Goal: Task Accomplishment & Management: Use online tool/utility

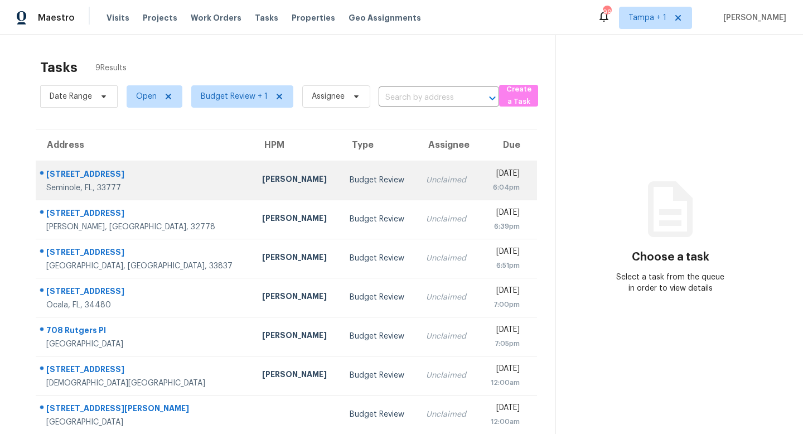
click at [350, 182] on div "Budget Review" at bounding box center [379, 180] width 59 height 11
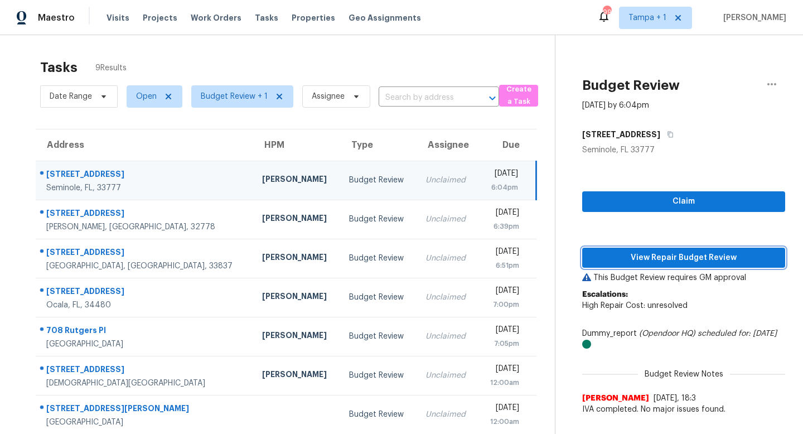
click at [687, 259] on span "View Repair Budget Review" at bounding box center [683, 258] width 185 height 14
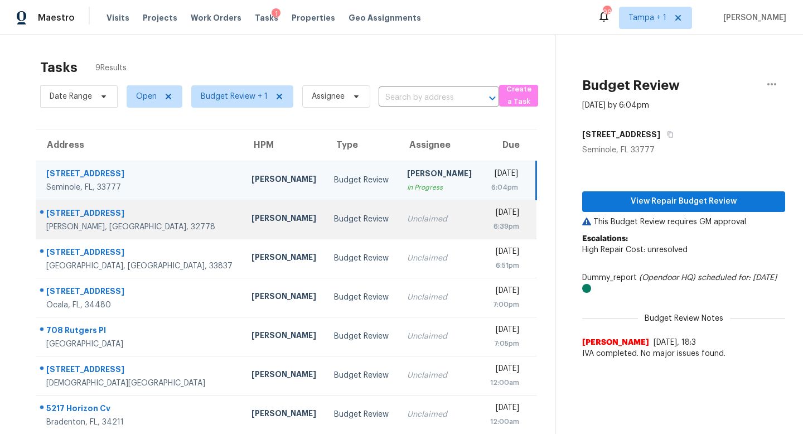
click at [407, 217] on div "Unclaimed" at bounding box center [439, 219] width 65 height 11
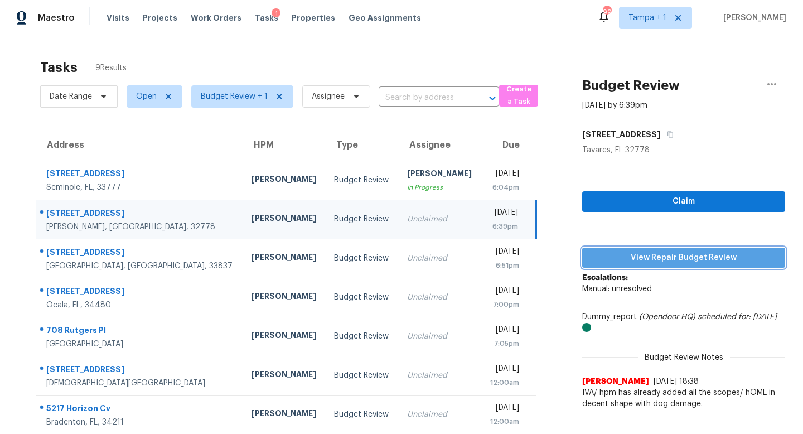
click at [657, 255] on span "View Repair Budget Review" at bounding box center [683, 258] width 185 height 14
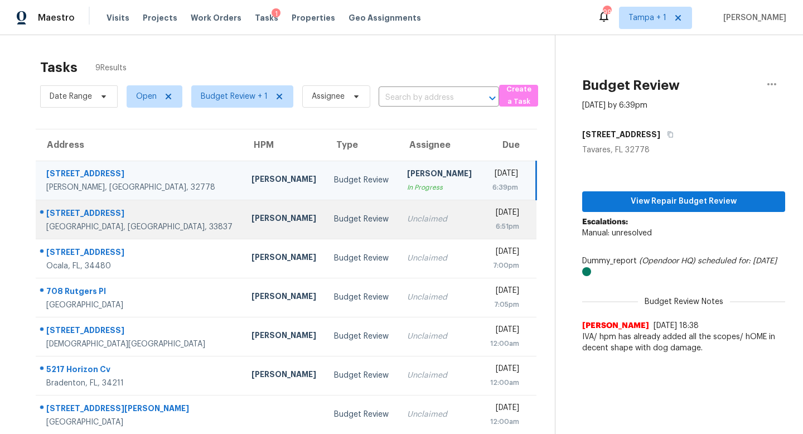
click at [407, 219] on div "Unclaimed" at bounding box center [439, 219] width 65 height 11
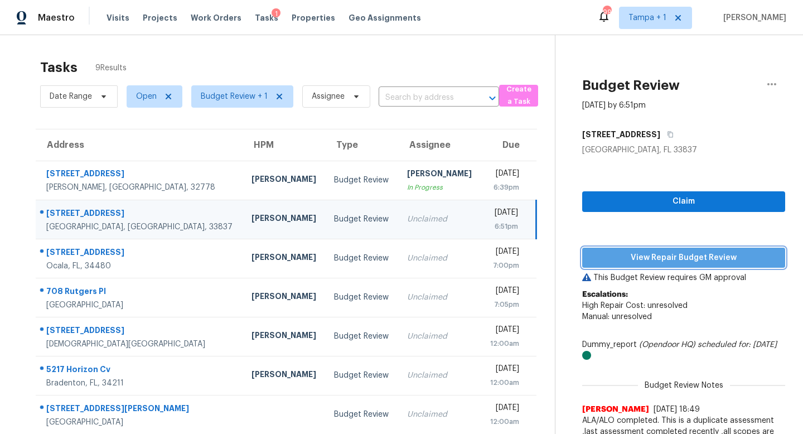
click at [657, 255] on span "View Repair Budget Review" at bounding box center [683, 258] width 185 height 14
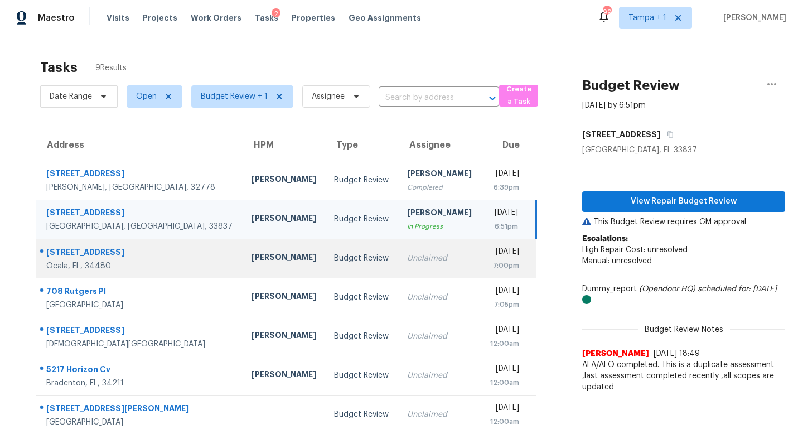
click at [407, 256] on div "Unclaimed" at bounding box center [439, 258] width 65 height 11
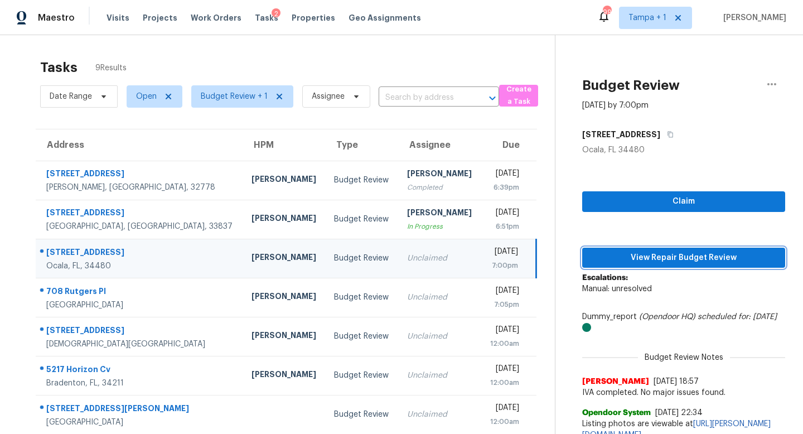
click at [689, 255] on span "View Repair Budget Review" at bounding box center [683, 258] width 185 height 14
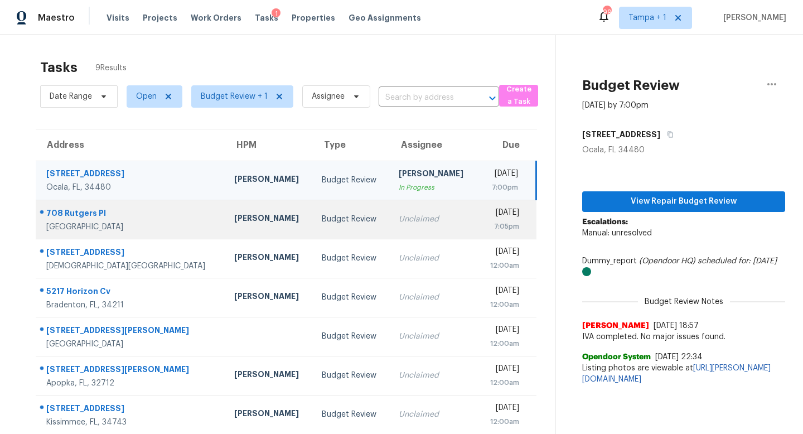
click at [322, 214] on div "Budget Review" at bounding box center [351, 219] width 59 height 11
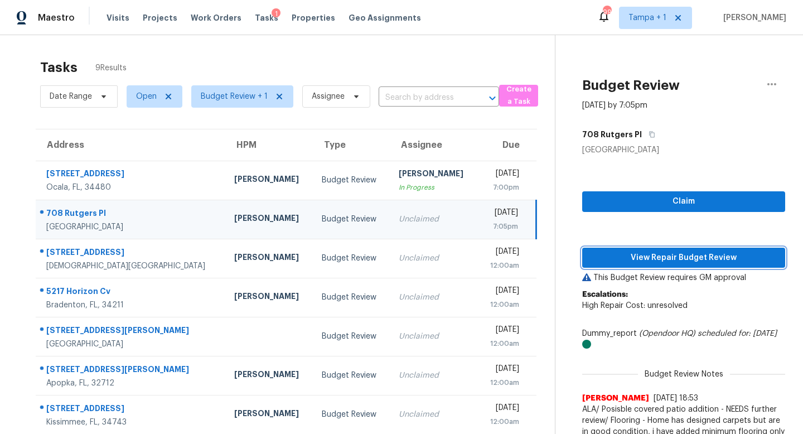
click at [677, 254] on span "View Repair Budget Review" at bounding box center [683, 258] width 185 height 14
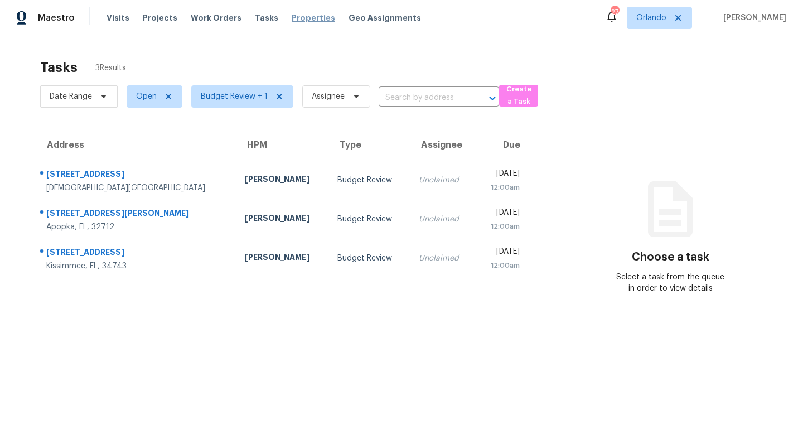
click at [302, 18] on span "Properties" at bounding box center [314, 17] width 44 height 11
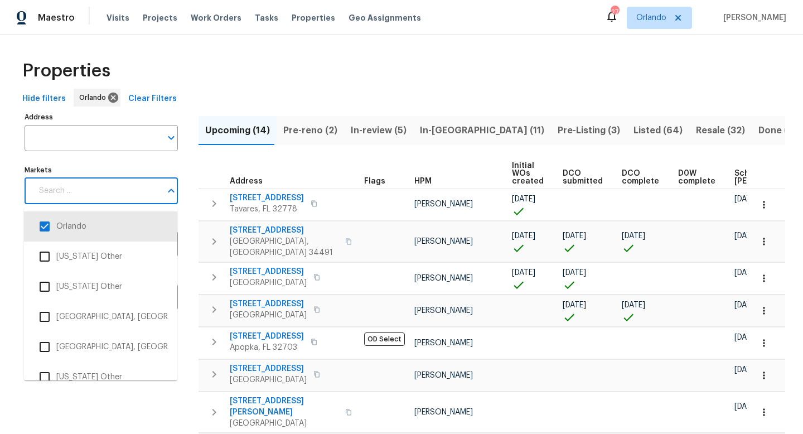
click at [90, 196] on input "Markets" at bounding box center [96, 191] width 129 height 26
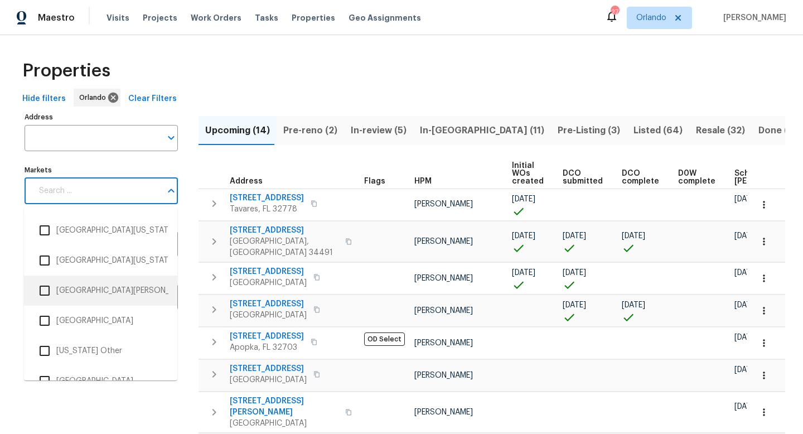
scroll to position [3497, 0]
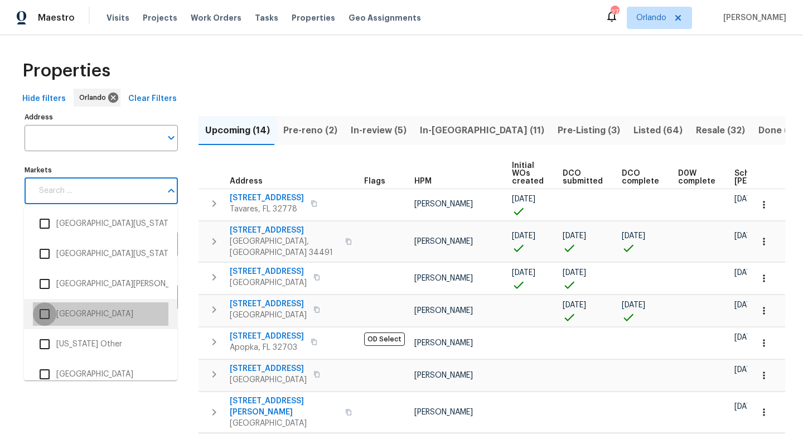
click at [47, 315] on input "checkbox" at bounding box center [44, 313] width 23 height 23
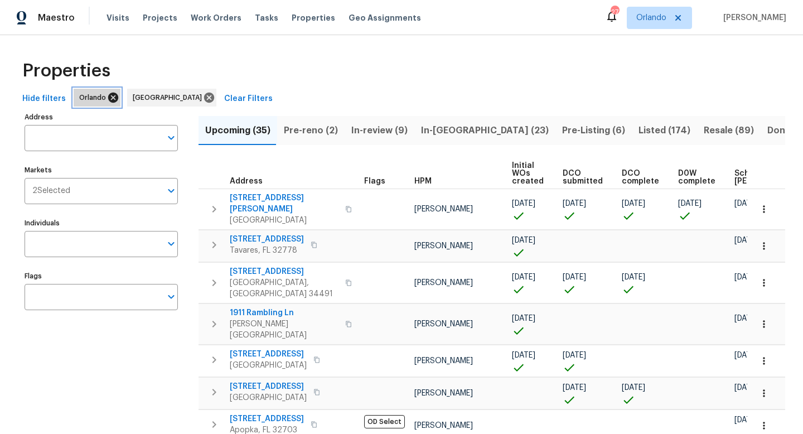
click at [108, 98] on icon at bounding box center [113, 98] width 10 height 10
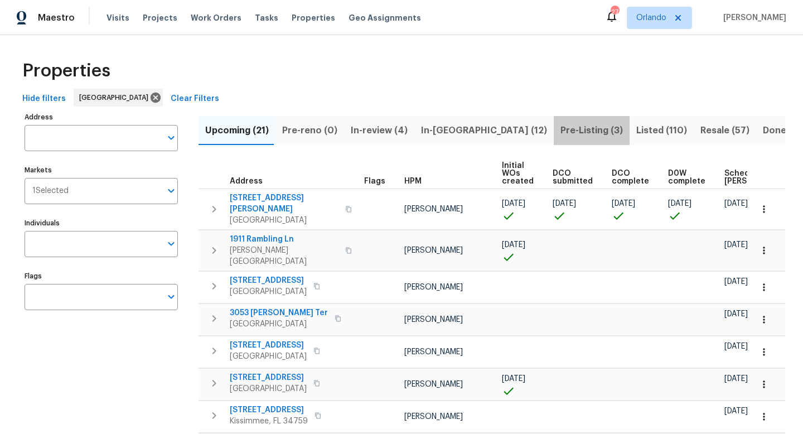
click at [561, 126] on span "Pre-Listing (3)" at bounding box center [592, 131] width 62 height 16
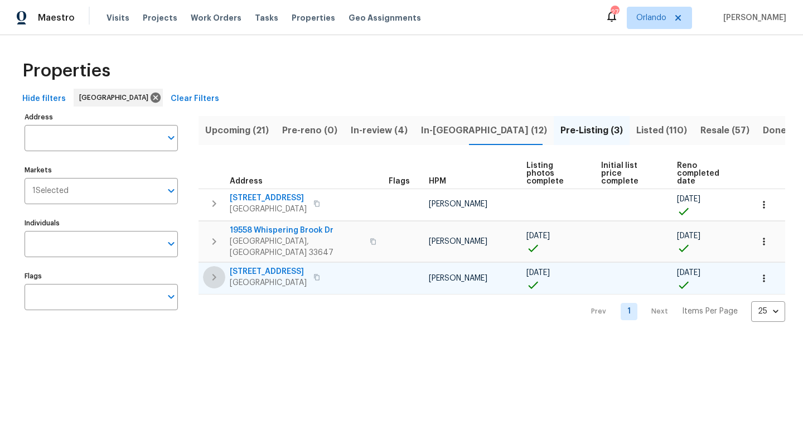
click at [216, 271] on icon "button" at bounding box center [214, 277] width 13 height 13
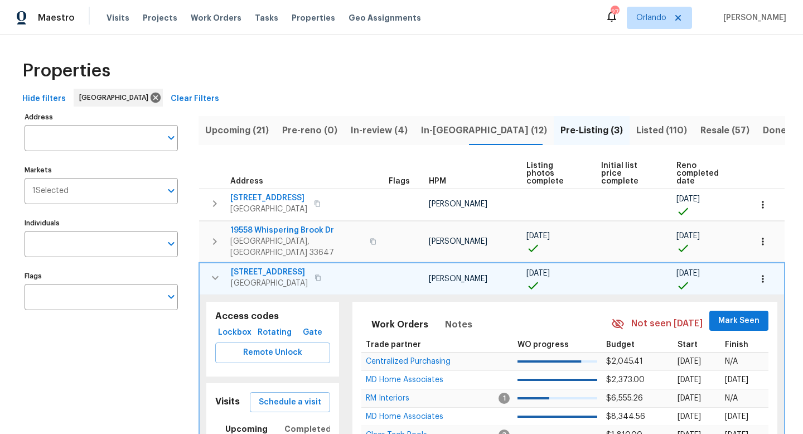
click at [274, 267] on span "366 Vitorio St" at bounding box center [269, 272] width 77 height 11
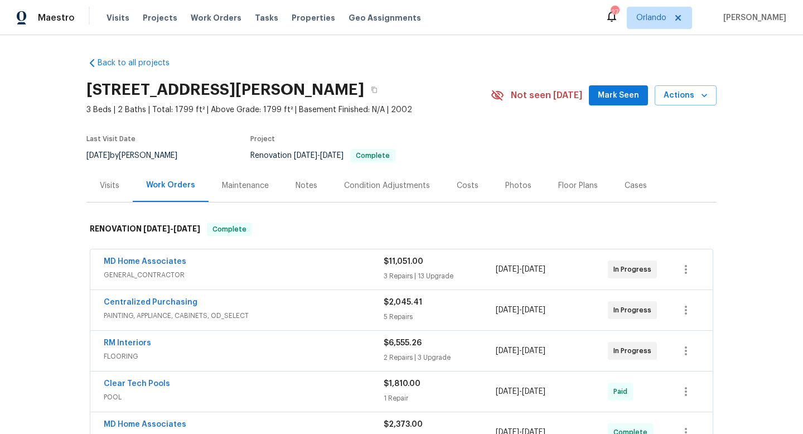
click at [245, 266] on div "MD Home Associates" at bounding box center [244, 262] width 280 height 13
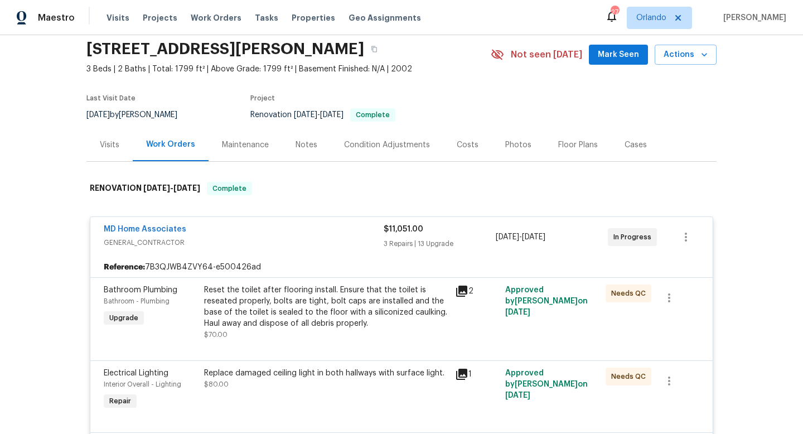
scroll to position [31, 0]
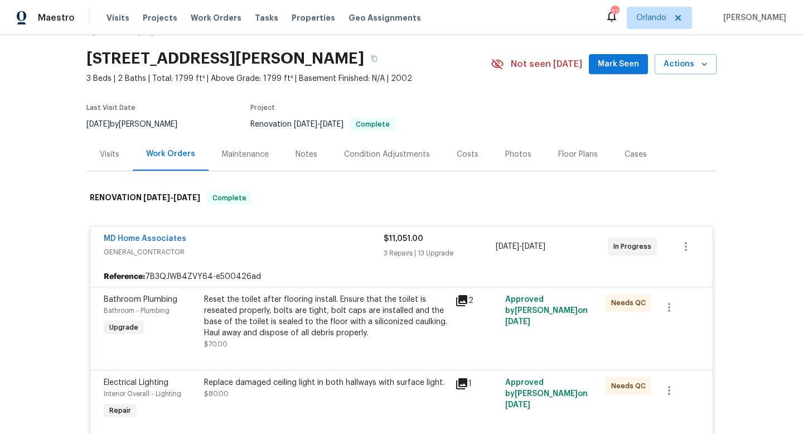
click at [256, 240] on div "MD Home Associates" at bounding box center [244, 239] width 280 height 13
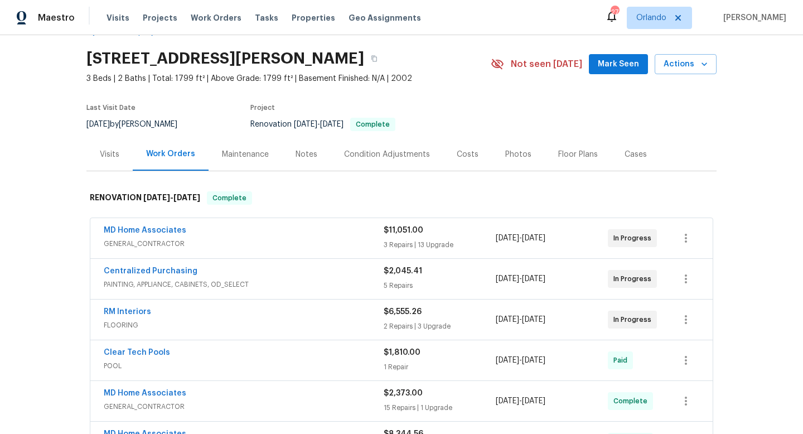
click at [269, 311] on div "RM Interiors" at bounding box center [244, 312] width 280 height 13
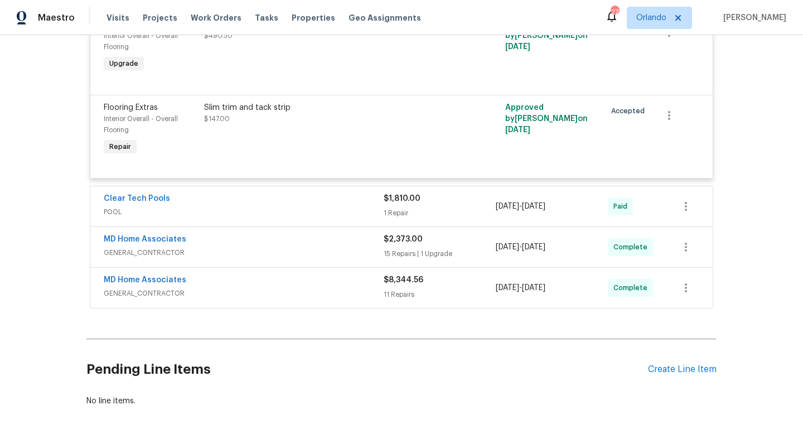
scroll to position [851, 0]
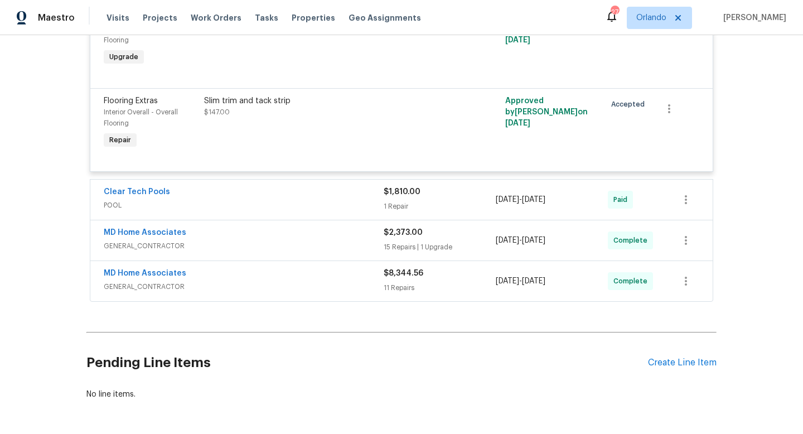
click at [293, 244] on span "GENERAL_CONTRACTOR" at bounding box center [244, 245] width 280 height 11
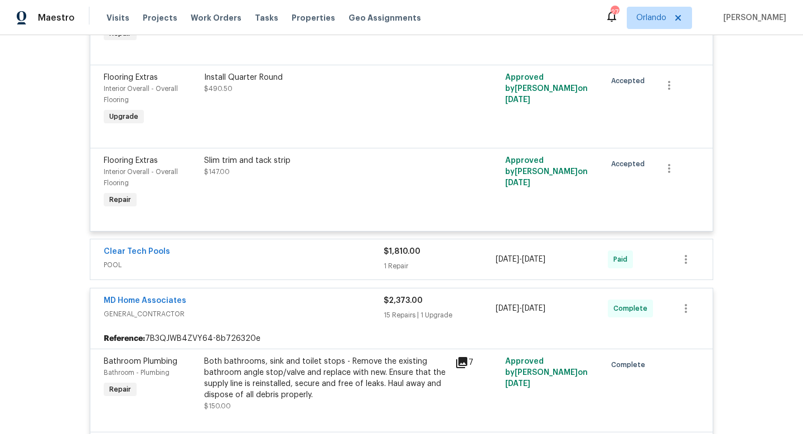
scroll to position [769, 0]
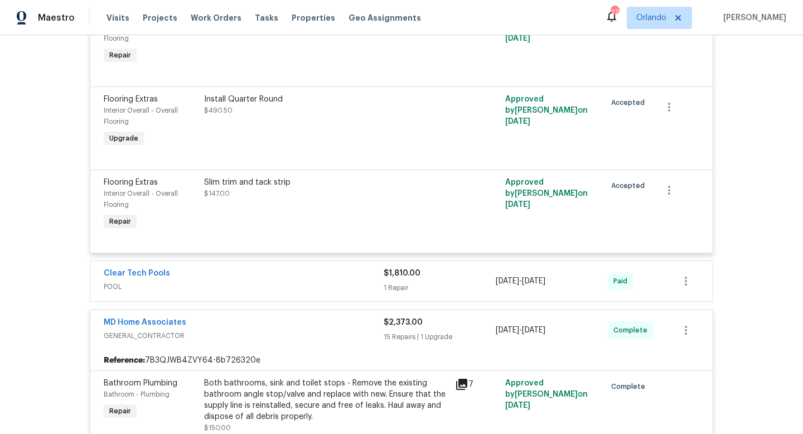
click at [355, 334] on span "GENERAL_CONTRACTOR" at bounding box center [244, 335] width 280 height 11
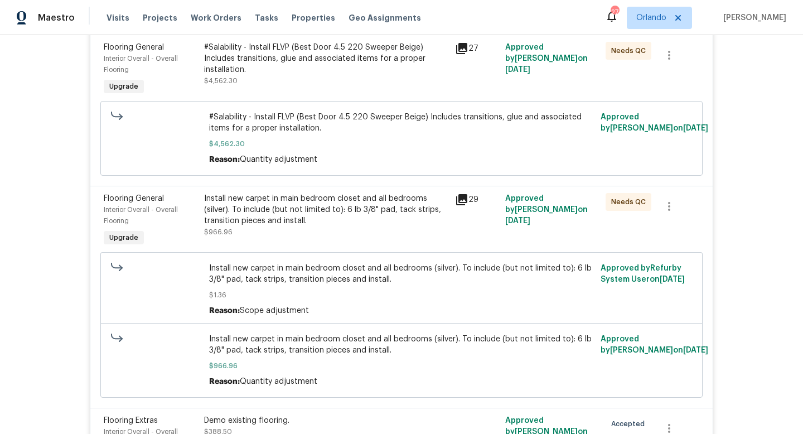
scroll to position [0, 0]
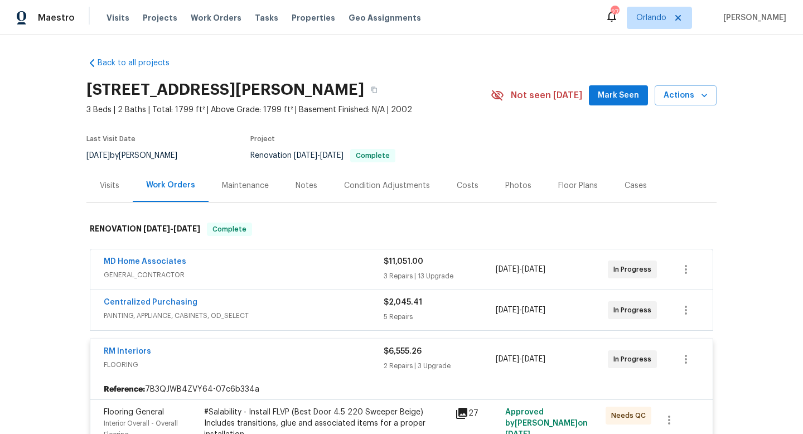
click at [348, 370] on span "FLOORING" at bounding box center [244, 364] width 280 height 11
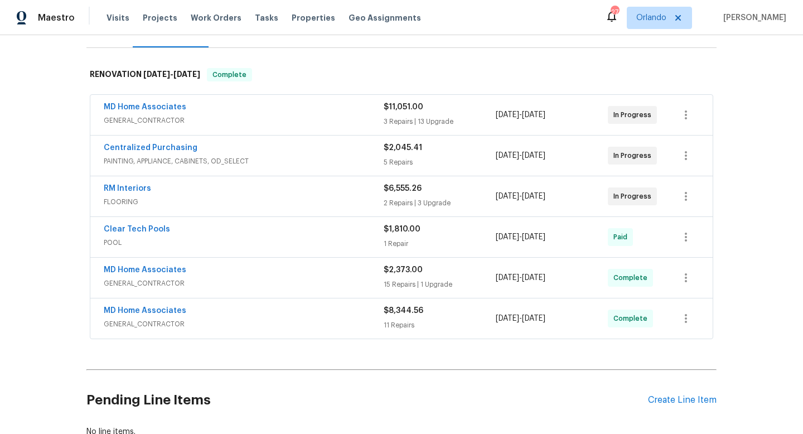
scroll to position [157, 0]
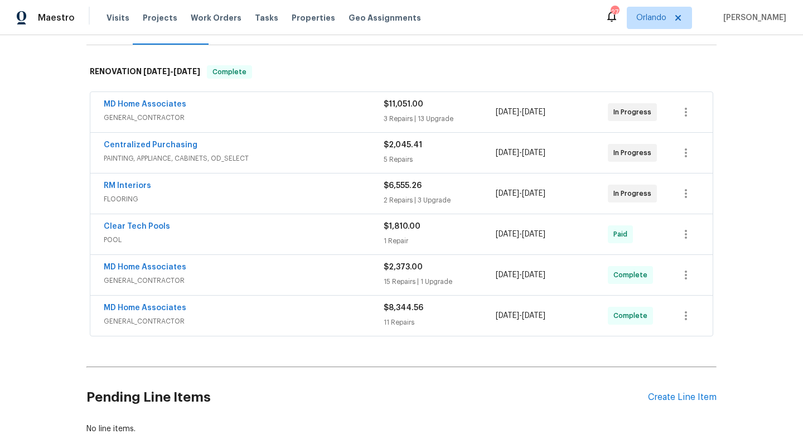
click at [342, 316] on span "GENERAL_CONTRACTOR" at bounding box center [244, 321] width 280 height 11
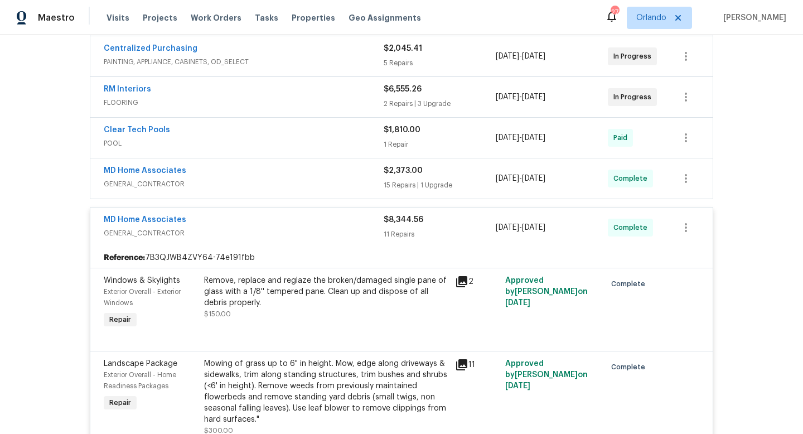
scroll to position [264, 0]
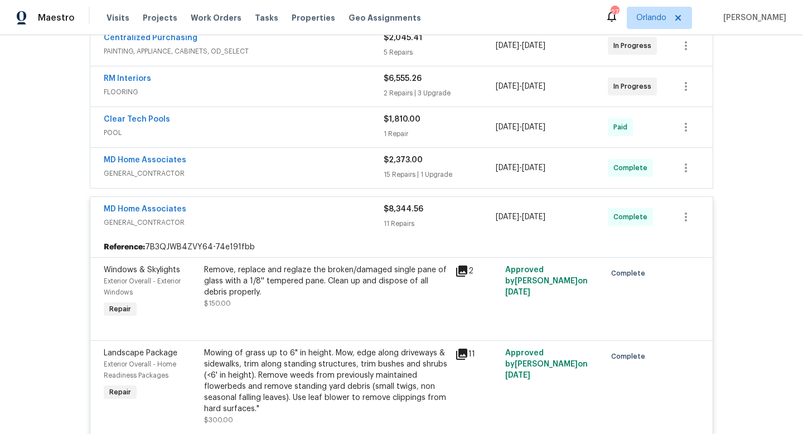
click at [335, 222] on span "GENERAL_CONTRACTOR" at bounding box center [244, 222] width 280 height 11
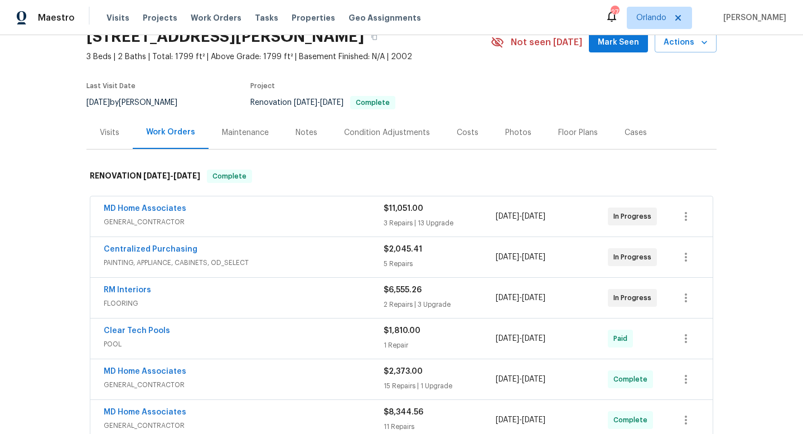
scroll to position [66, 0]
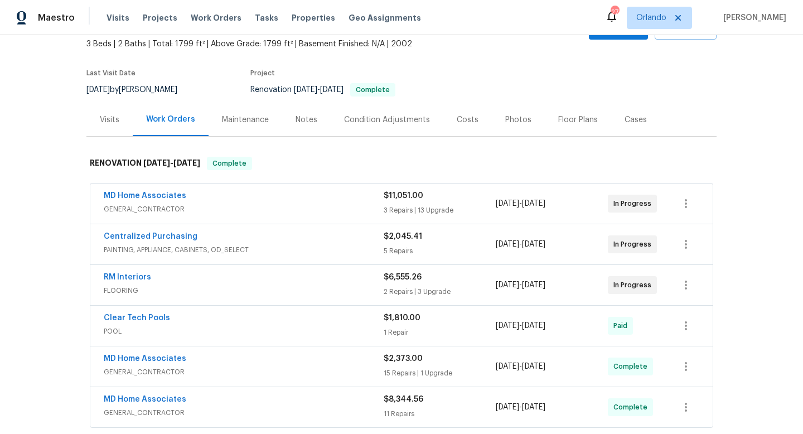
click at [341, 199] on div "MD Home Associates" at bounding box center [244, 196] width 280 height 13
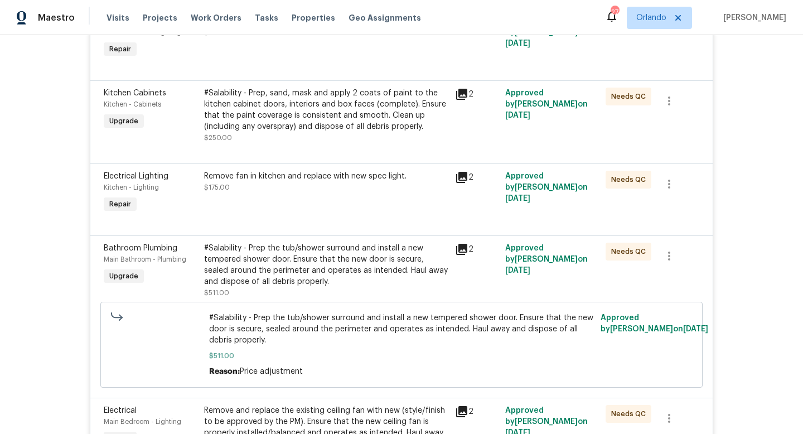
scroll to position [0, 0]
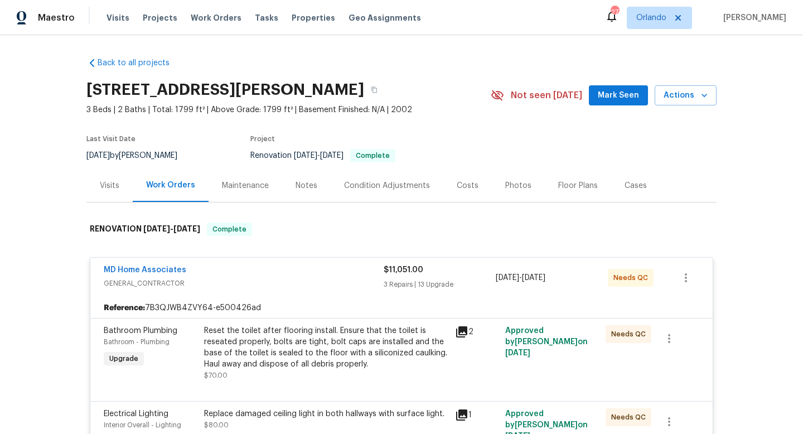
click at [320, 273] on div "MD Home Associates" at bounding box center [244, 270] width 280 height 13
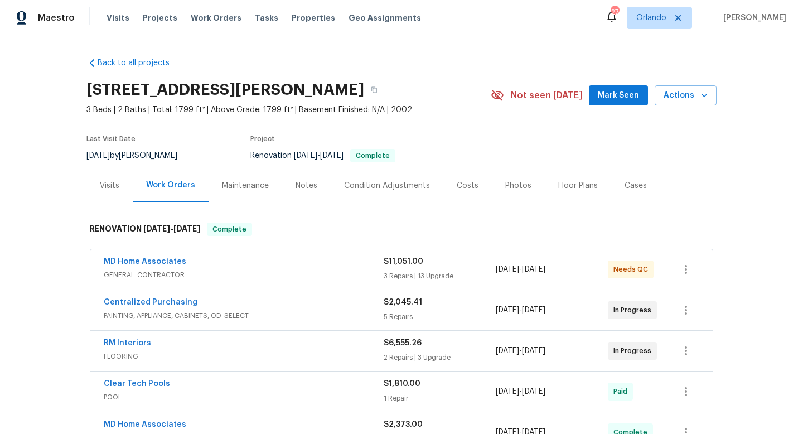
click at [332, 302] on div "Centralized Purchasing" at bounding box center [244, 303] width 280 height 13
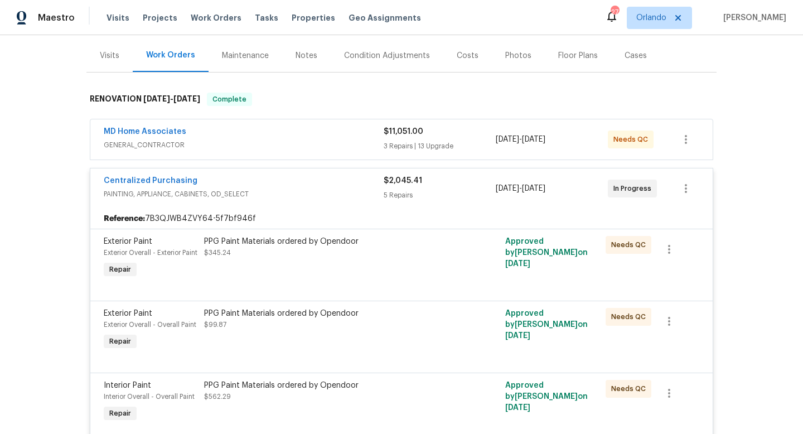
scroll to position [211, 0]
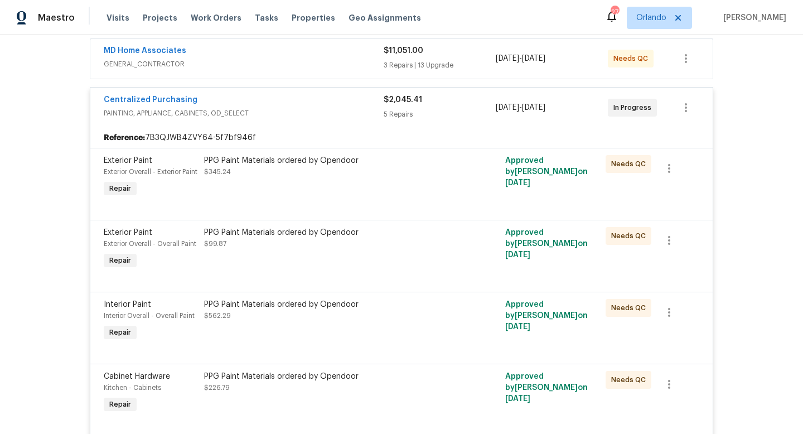
click at [330, 118] on span "PAINTING, APPLIANCE, CABINETS, OD_SELECT" at bounding box center [244, 113] width 280 height 11
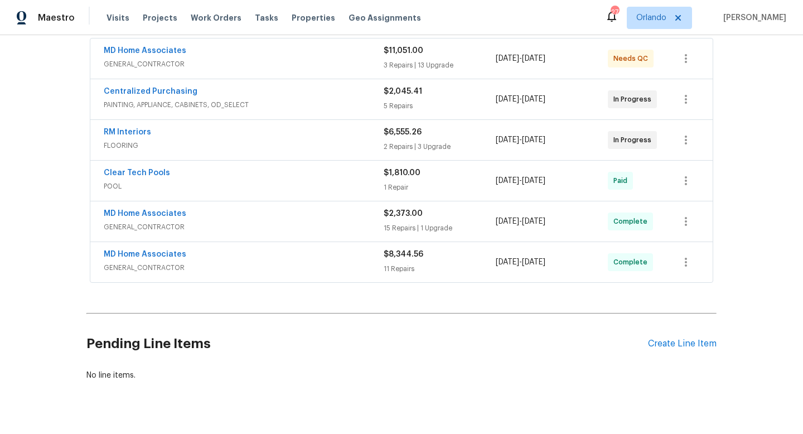
click at [315, 213] on div "MD Home Associates" at bounding box center [244, 214] width 280 height 13
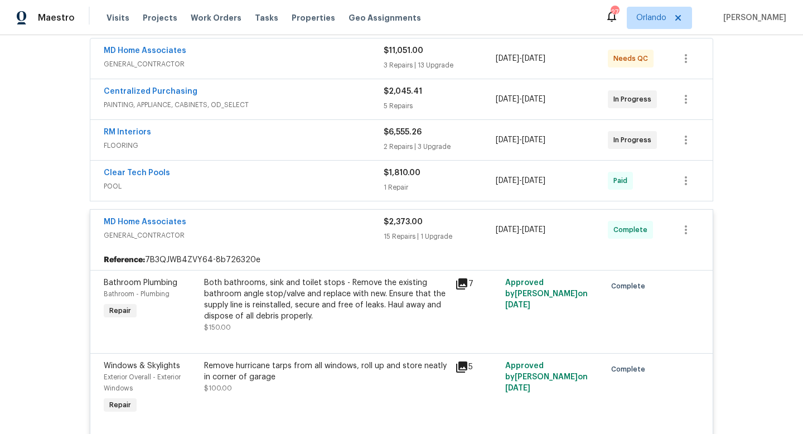
click at [371, 297] on div "Both bathrooms, sink and toilet stops - Remove the existing bathroom angle stop…" at bounding box center [326, 299] width 244 height 45
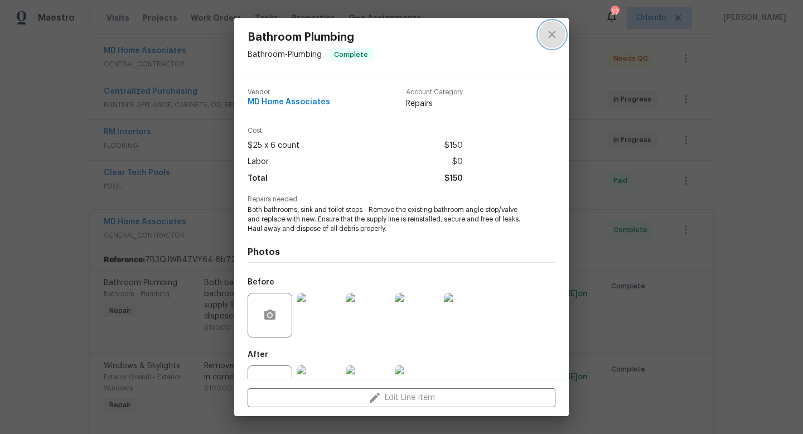
click at [552, 36] on icon "close" at bounding box center [552, 34] width 13 height 13
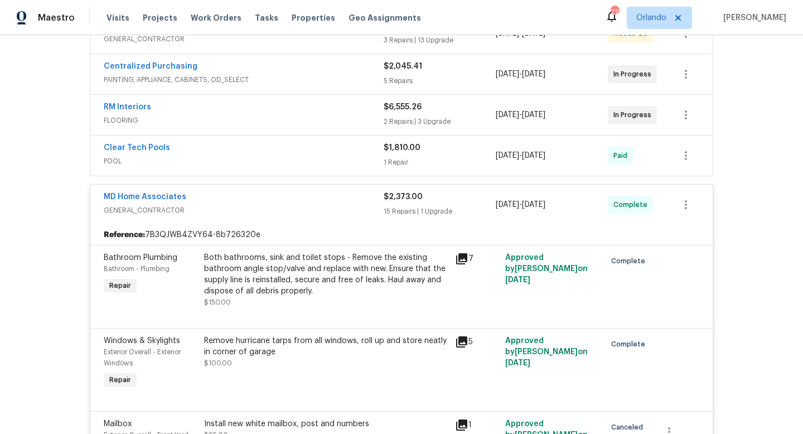
scroll to position [274, 0]
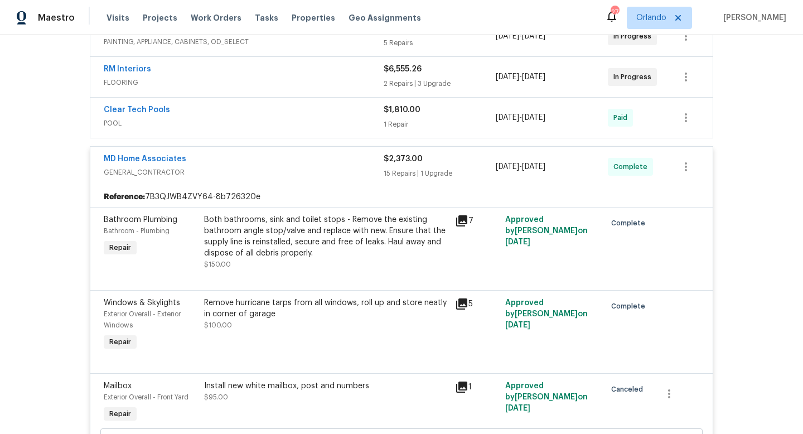
click at [462, 303] on icon at bounding box center [461, 303] width 11 height 11
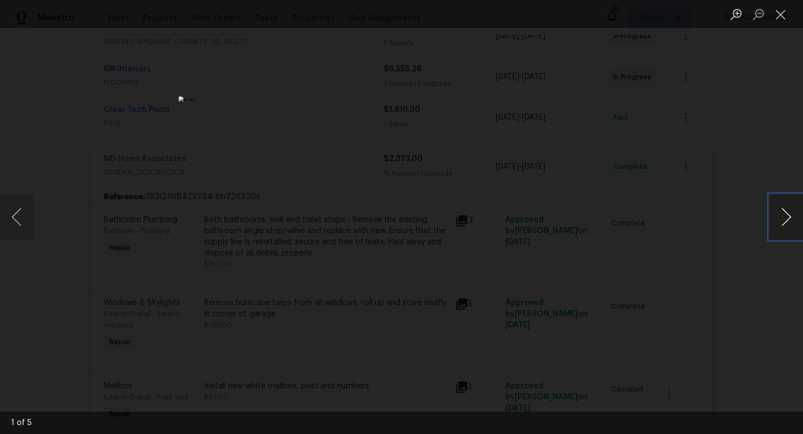
click at [788, 214] on button "Next image" at bounding box center [786, 217] width 33 height 45
click at [792, 218] on button "Next image" at bounding box center [786, 217] width 33 height 45
click at [750, 154] on div "Lightbox" at bounding box center [401, 217] width 803 height 434
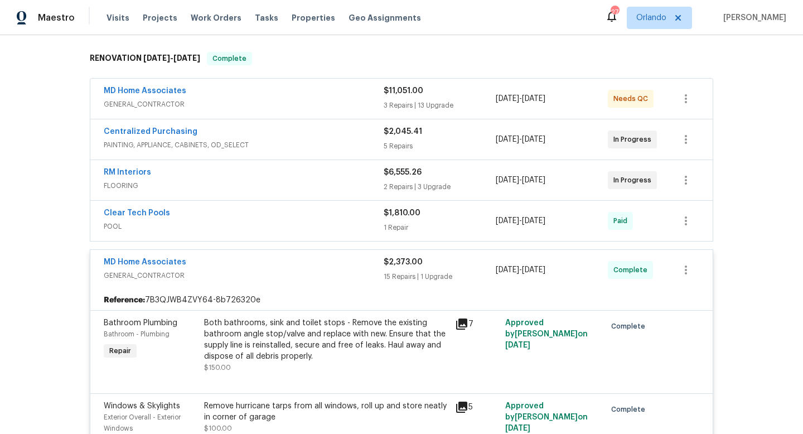
scroll to position [284, 0]
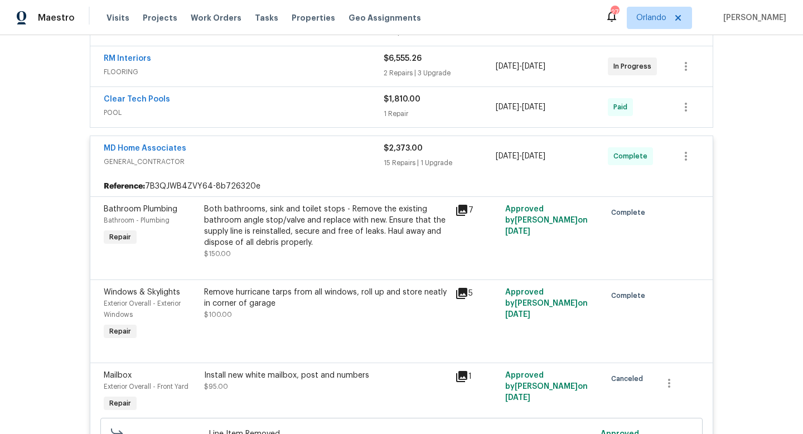
click at [332, 157] on span "GENERAL_CONTRACTOR" at bounding box center [244, 161] width 280 height 11
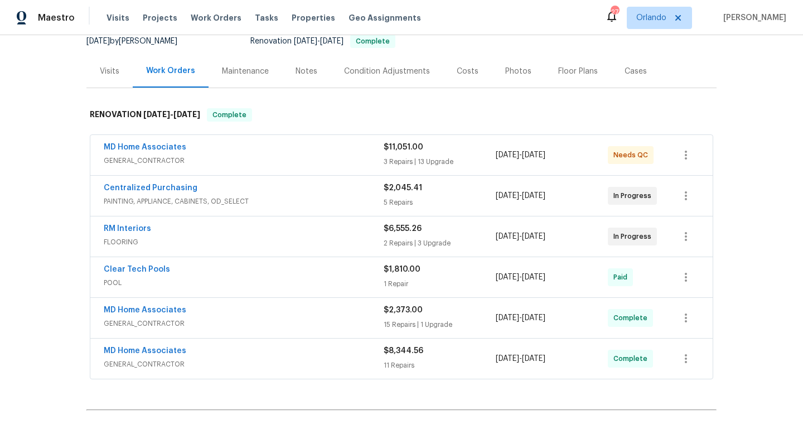
scroll to position [47, 0]
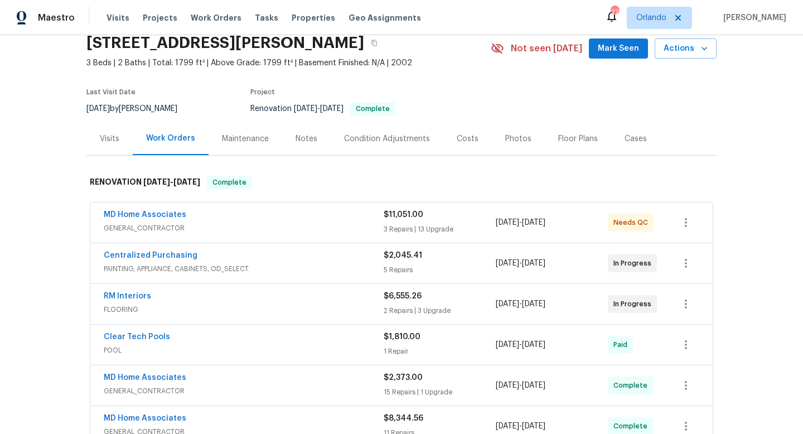
click at [322, 213] on div "MD Home Associates" at bounding box center [244, 215] width 280 height 13
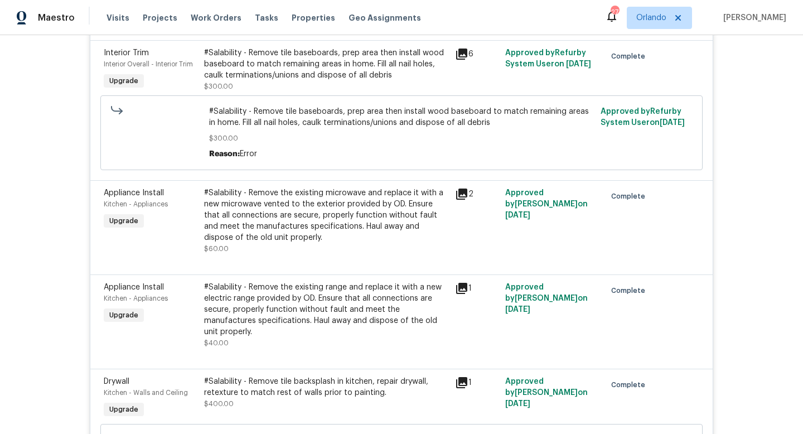
scroll to position [1535, 0]
